Goal: Information Seeking & Learning: Learn about a topic

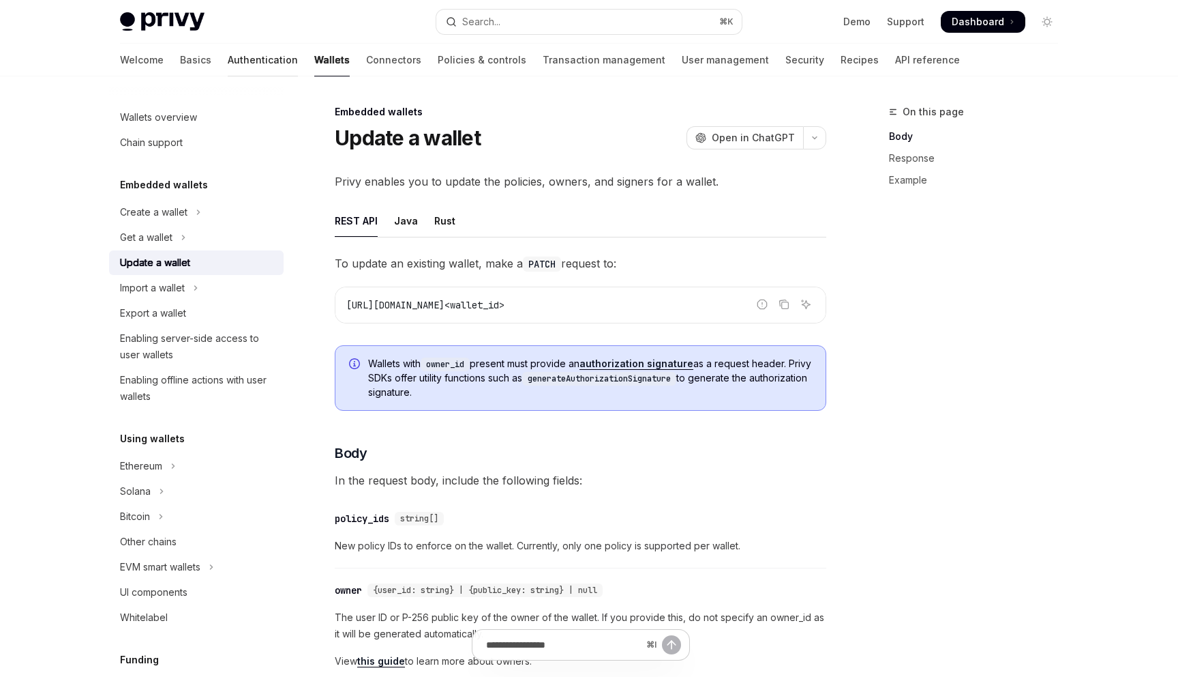
click at [228, 68] on link "Authentication" at bounding box center [263, 60] width 70 height 33
type textarea "*"
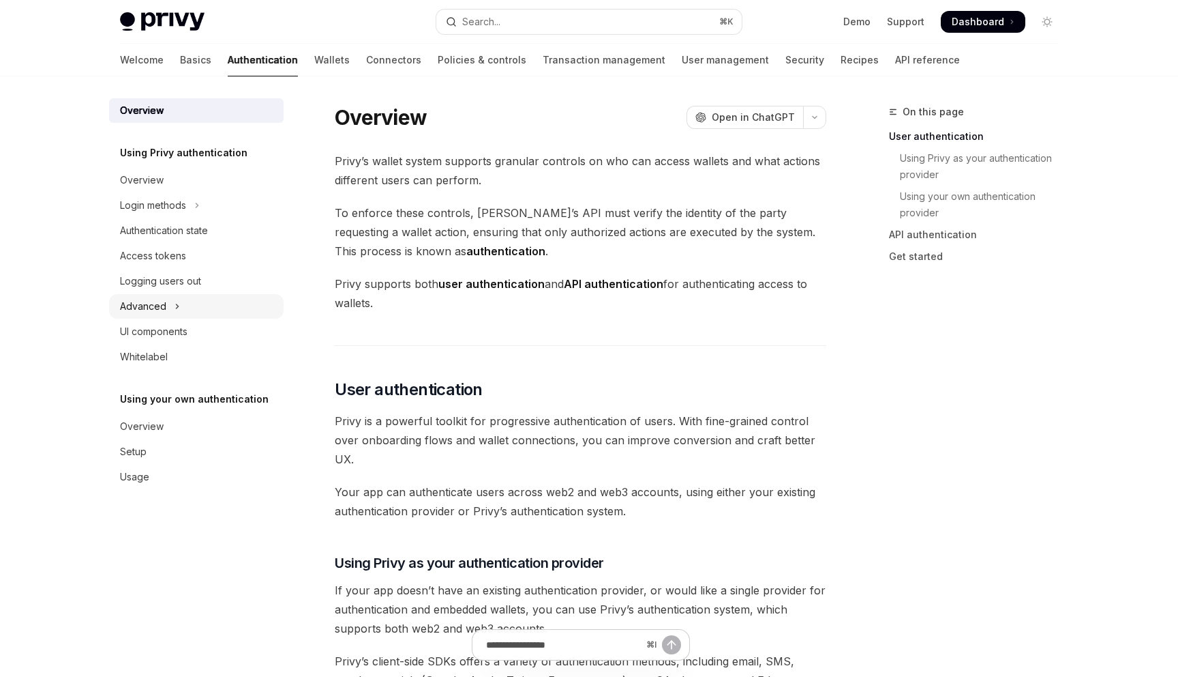
click at [180, 312] on button "Advanced" at bounding box center [196, 306] width 175 height 25
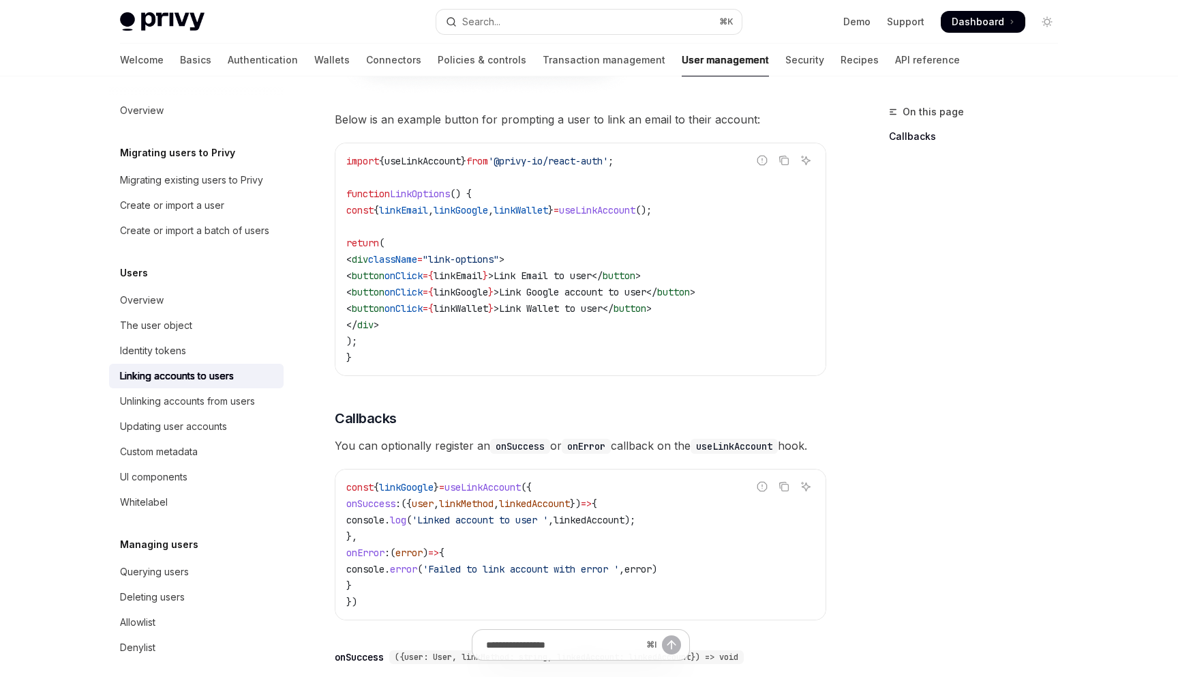
scroll to position [1118, 0]
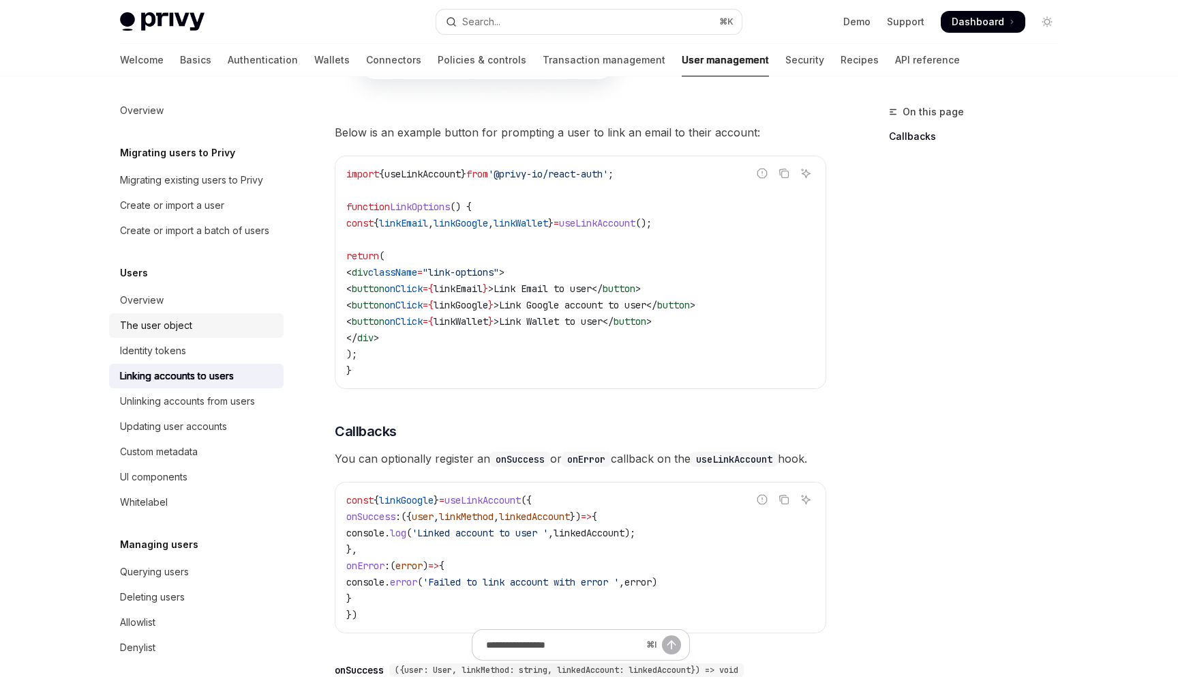
click at [194, 329] on div "The user object" at bounding box center [197, 325] width 155 height 16
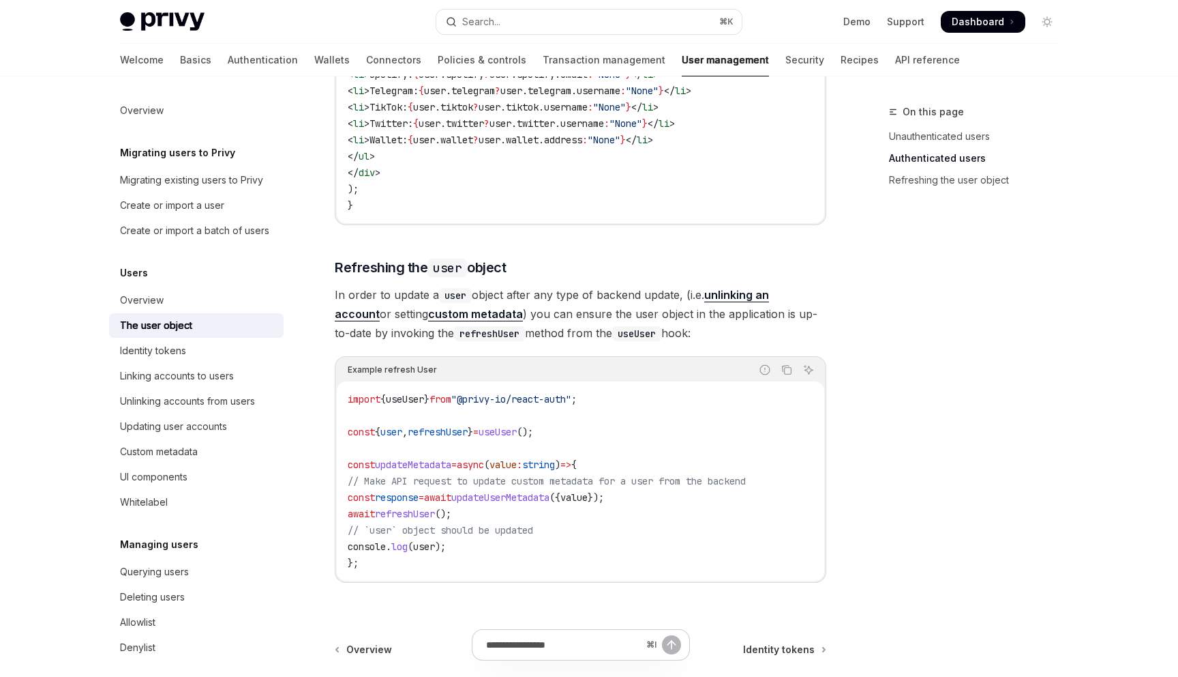
scroll to position [1631, 0]
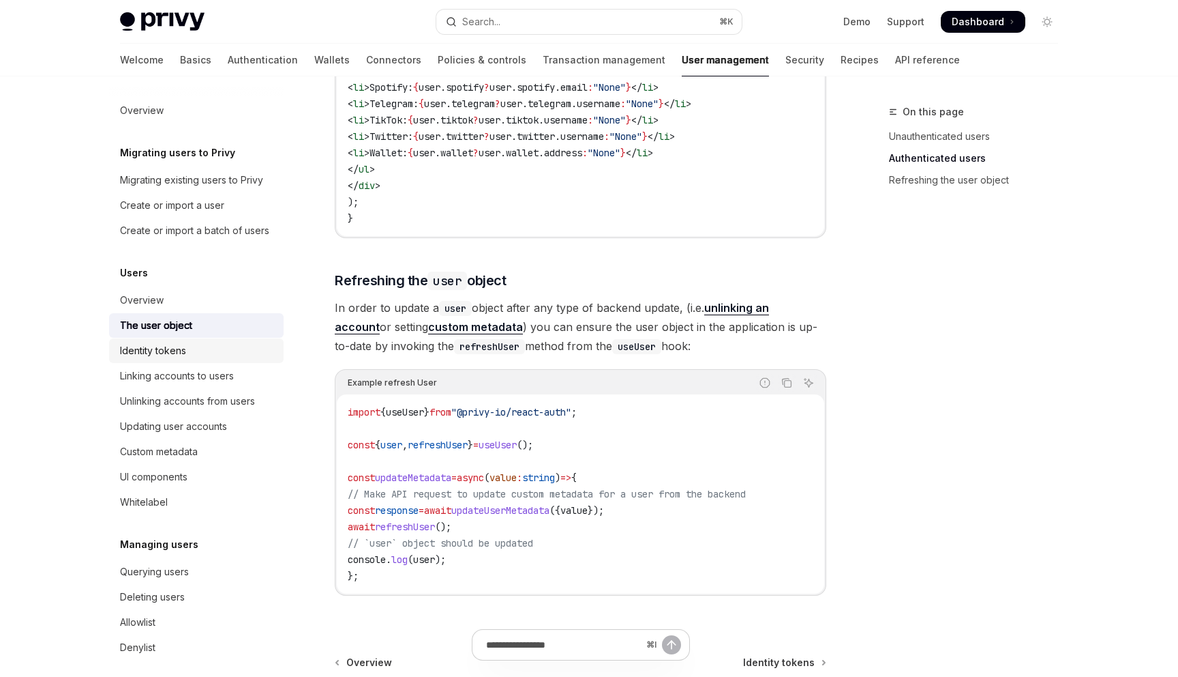
click at [179, 350] on div "Identity tokens" at bounding box center [153, 350] width 66 height 16
type textarea "*"
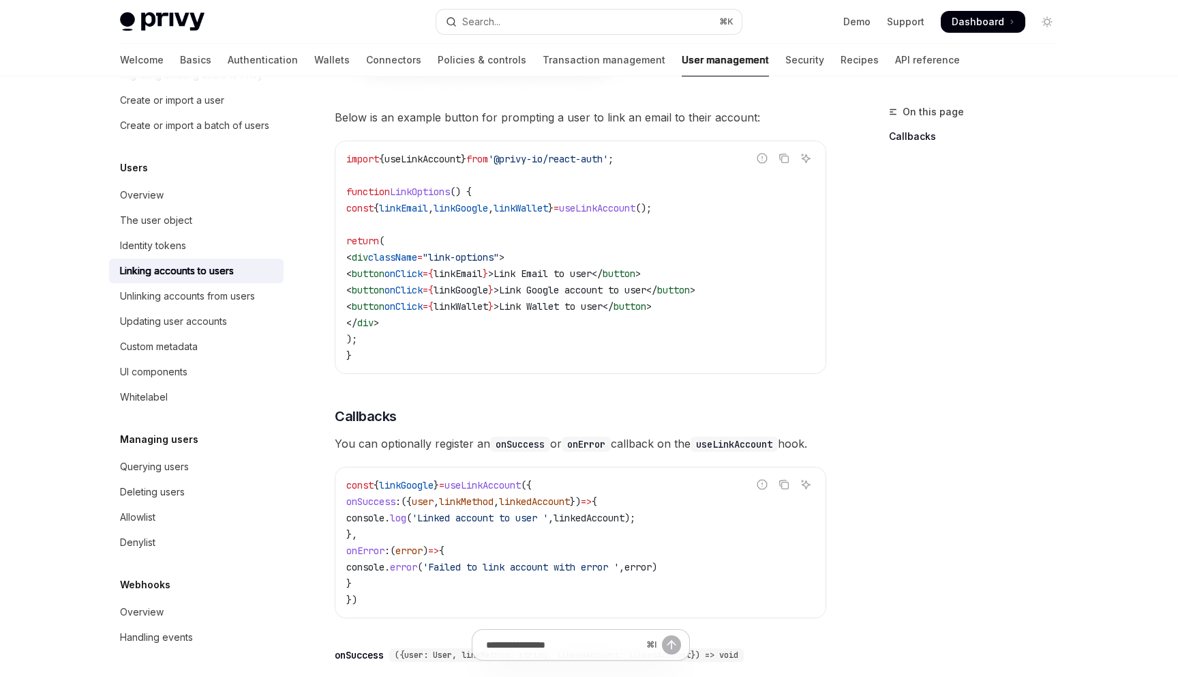
scroll to position [1151, 0]
